Goal: Navigation & Orientation: Find specific page/section

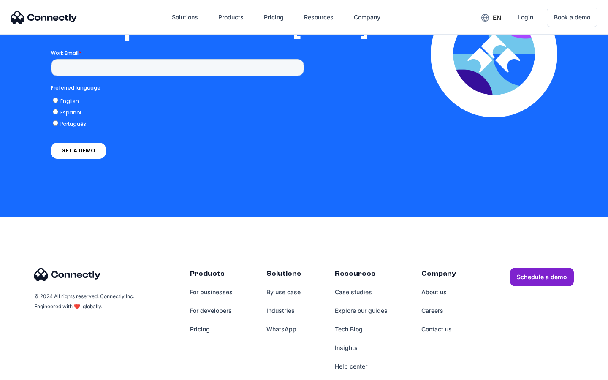
scroll to position [1718, 0]
